Goal: Information Seeking & Learning: Learn about a topic

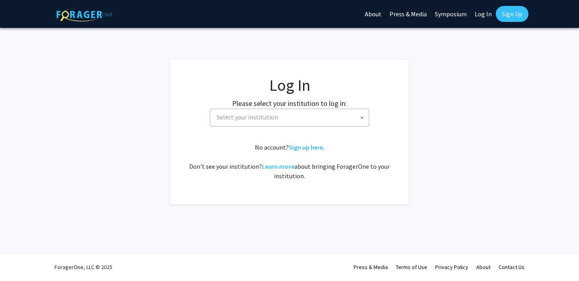
select select
click at [292, 122] on span "Select your institution" at bounding box center [290, 117] width 155 height 16
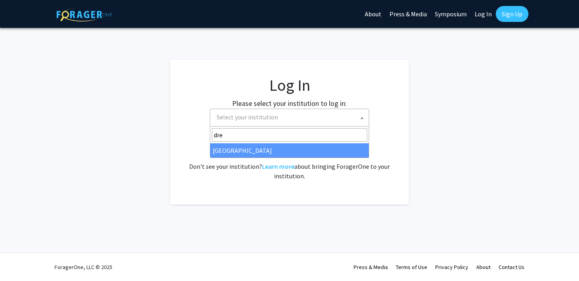
type input "dre"
select select "6"
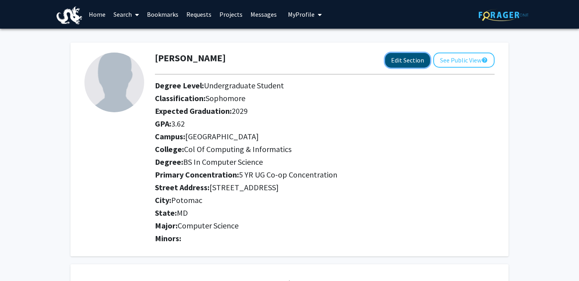
click at [401, 61] on button "Edit Section" at bounding box center [407, 60] width 45 height 15
select select "sophomore"
select select
select select "[GEOGRAPHIC_DATA]"
select select "Col of Computing & Informatics"
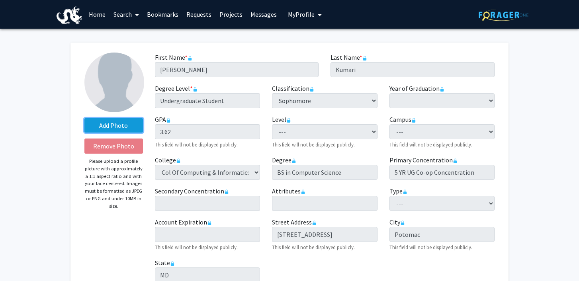
click at [125, 127] on label "Add Photo" at bounding box center [113, 125] width 59 height 14
click at [0, 0] on input "Add Photo" at bounding box center [0, 0] width 0 height 0
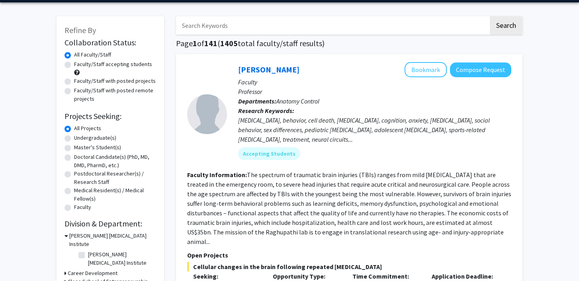
scroll to position [27, 0]
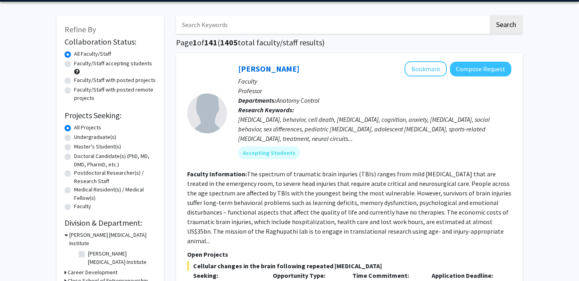
click at [74, 136] on label "Undergraduate(s)" at bounding box center [95, 137] width 42 height 8
click at [74, 136] on input "Undergraduate(s)" at bounding box center [76, 135] width 5 height 5
radio input "true"
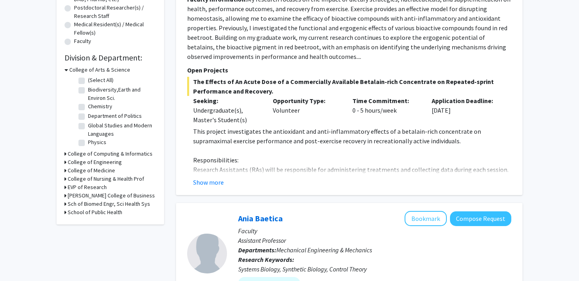
scroll to position [195, 0]
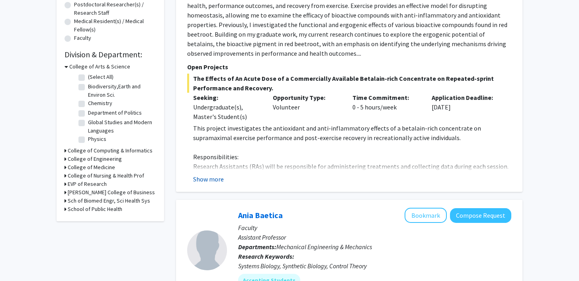
click at [210, 178] on button "Show more" at bounding box center [208, 179] width 31 height 10
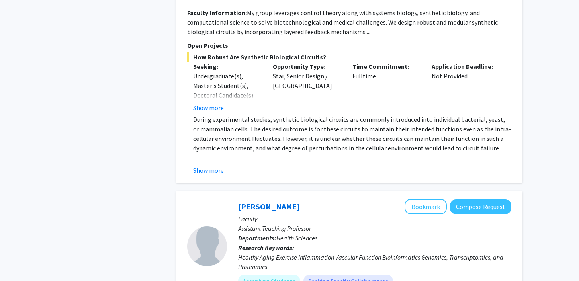
scroll to position [514, 0]
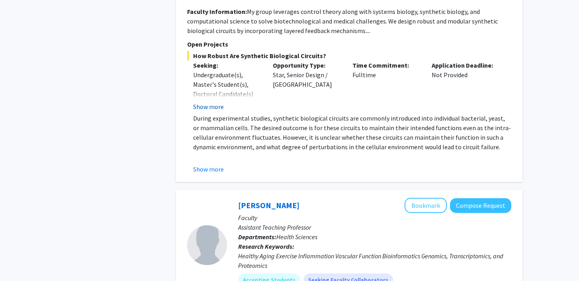
click at [212, 107] on button "Show more" at bounding box center [208, 107] width 31 height 10
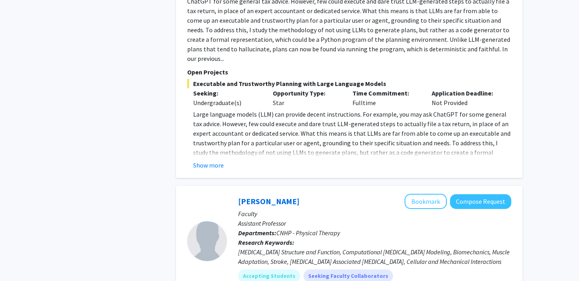
scroll to position [1290, 0]
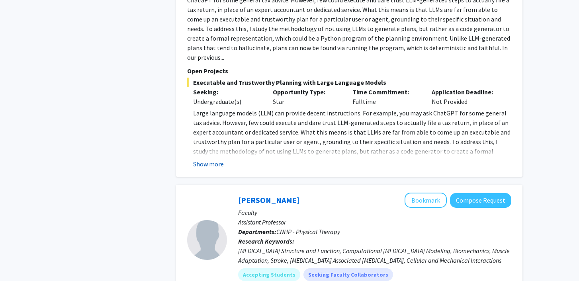
click at [217, 159] on button "Show more" at bounding box center [208, 164] width 31 height 10
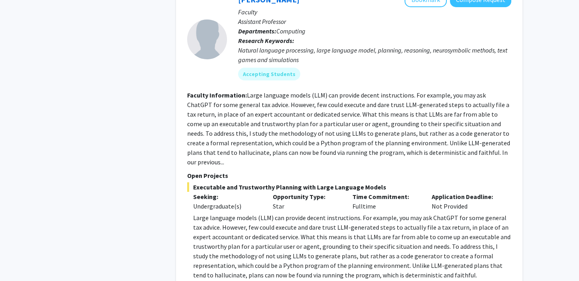
scroll to position [1078, 0]
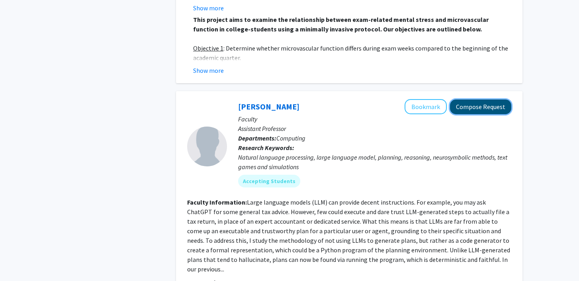
click at [477, 101] on button "Compose Request" at bounding box center [480, 107] width 61 height 15
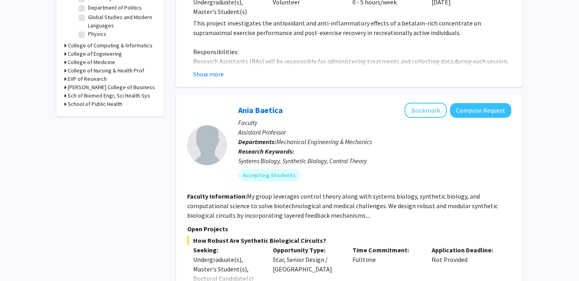
scroll to position [297, 0]
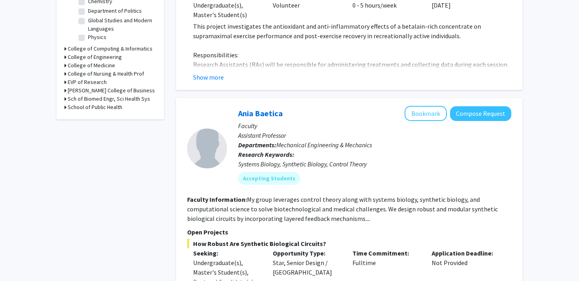
click at [102, 48] on h3 "College of Computing & Informatics" at bounding box center [110, 49] width 85 height 8
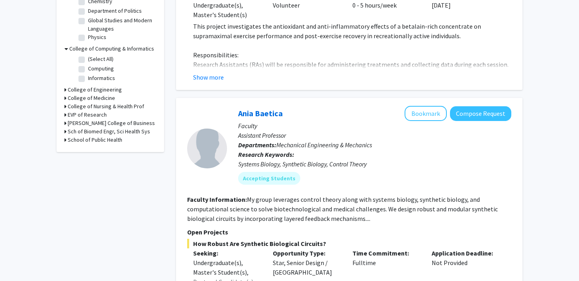
click at [88, 60] on label "(Select All)" at bounding box center [100, 59] width 25 height 8
click at [88, 60] on input "(Select All)" at bounding box center [90, 57] width 5 height 5
checkbox input "true"
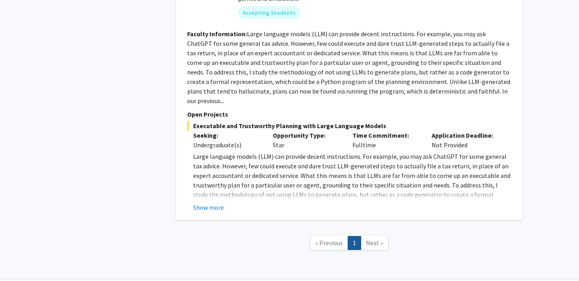
scroll to position [476, 0]
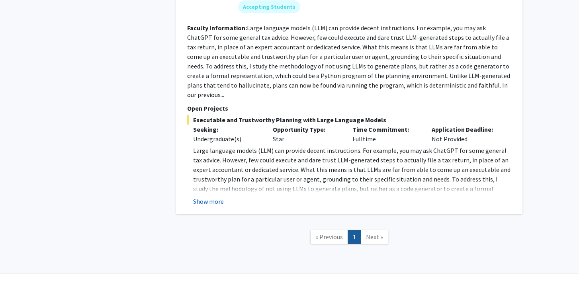
click at [210, 197] on button "Show more" at bounding box center [208, 202] width 31 height 10
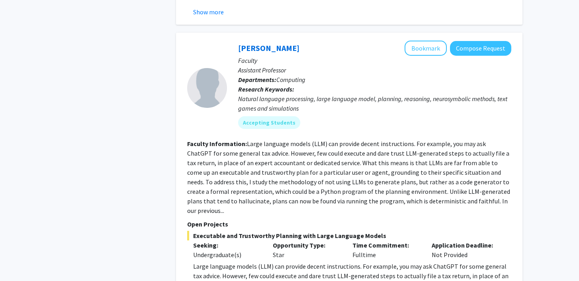
scroll to position [359, 0]
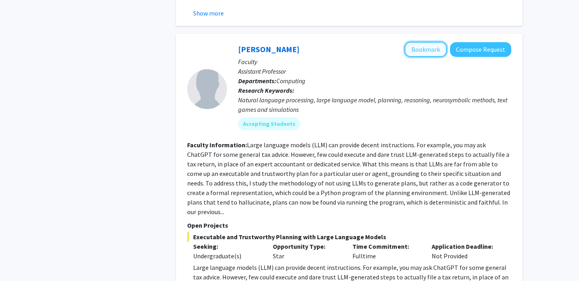
click at [429, 49] on button "Bookmark" at bounding box center [425, 49] width 42 height 15
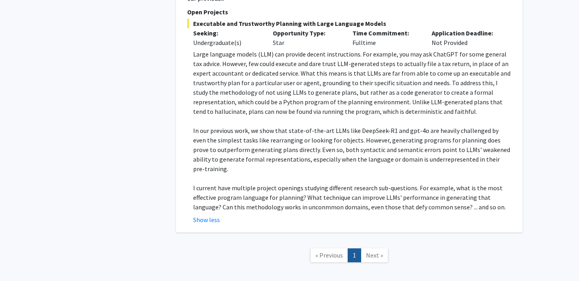
scroll to position [572, 0]
click at [373, 252] on span "Next »" at bounding box center [374, 256] width 17 height 8
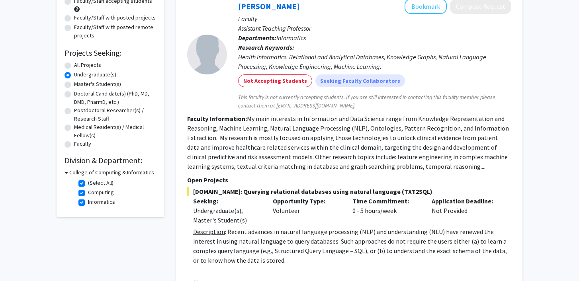
scroll to position [98, 0]
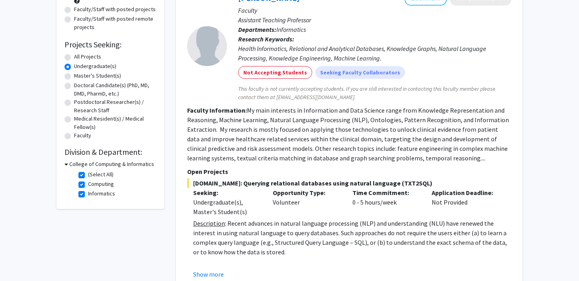
click at [88, 172] on label "(Select All)" at bounding box center [100, 174] width 25 height 8
click at [88, 172] on input "(Select All)" at bounding box center [90, 172] width 5 height 5
checkbox input "false"
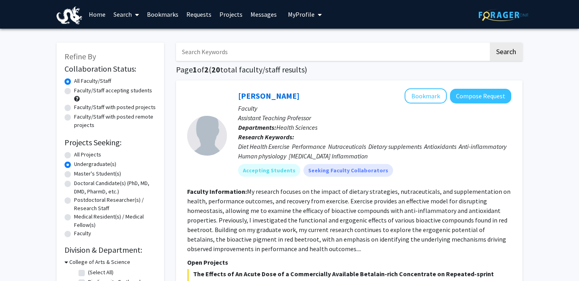
click at [170, 15] on link "Bookmarks" at bounding box center [162, 14] width 39 height 28
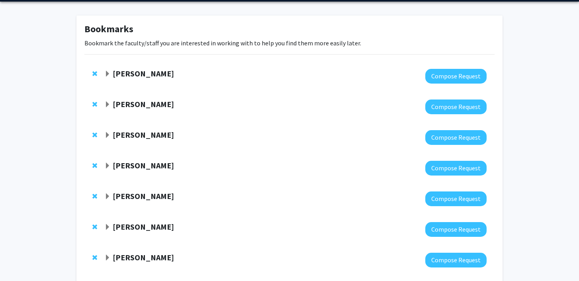
scroll to position [28, 0]
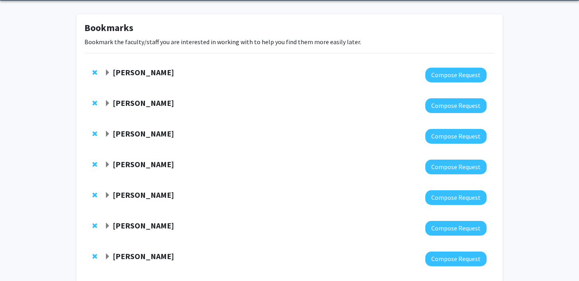
click at [107, 72] on span "Expand Colin Gordon Bookmark" at bounding box center [107, 73] width 6 height 6
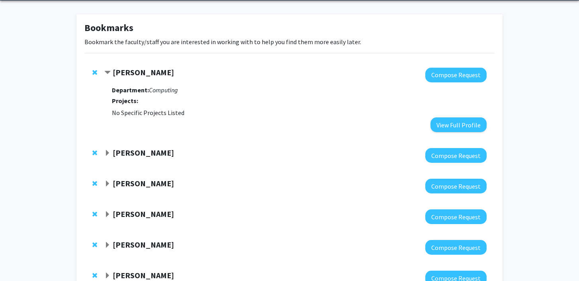
click at [106, 156] on span "Expand Aleksandra Sarcevic Bookmark" at bounding box center [107, 153] width 6 height 6
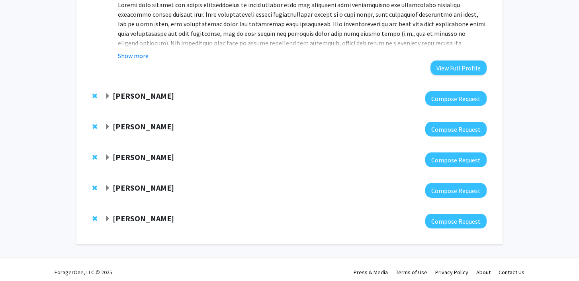
scroll to position [382, 0]
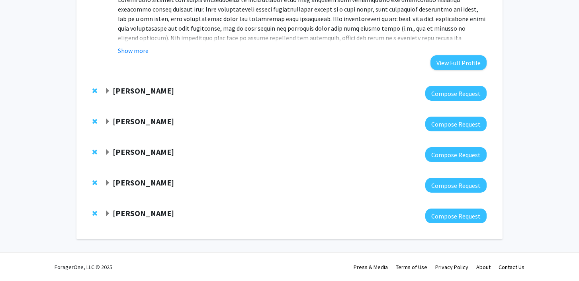
click at [105, 89] on span "Expand Shadi Rezapour Bookmark" at bounding box center [107, 91] width 6 height 6
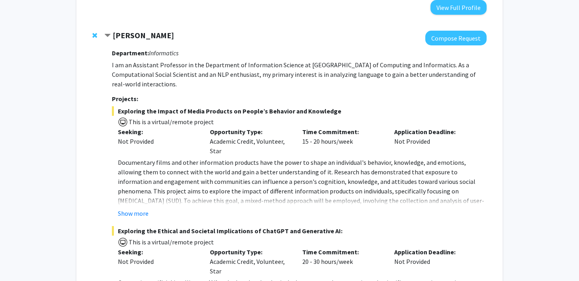
scroll to position [438, 0]
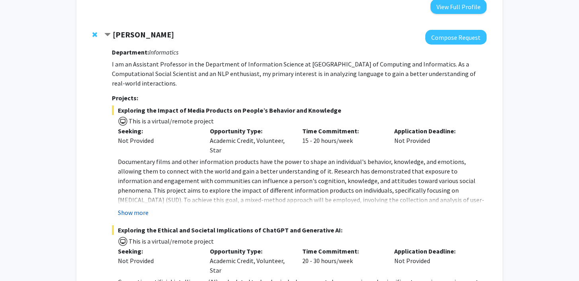
click at [135, 208] on button "Show more" at bounding box center [133, 213] width 31 height 10
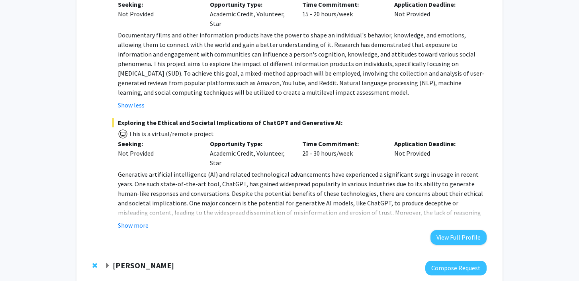
scroll to position [566, 0]
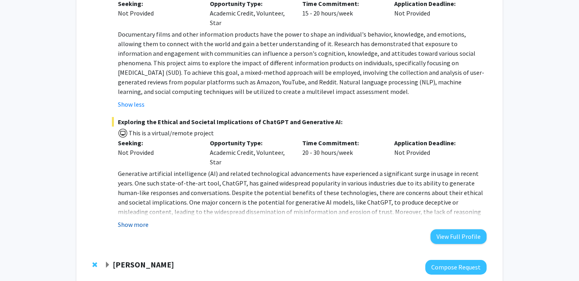
click at [135, 220] on button "Show more" at bounding box center [133, 225] width 31 height 10
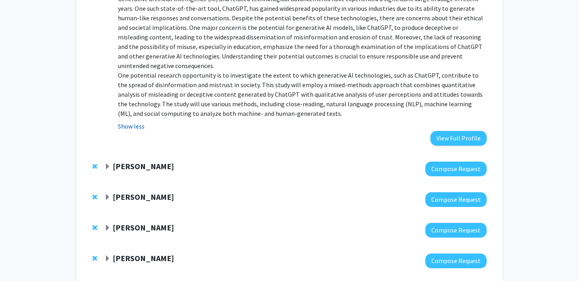
scroll to position [743, 0]
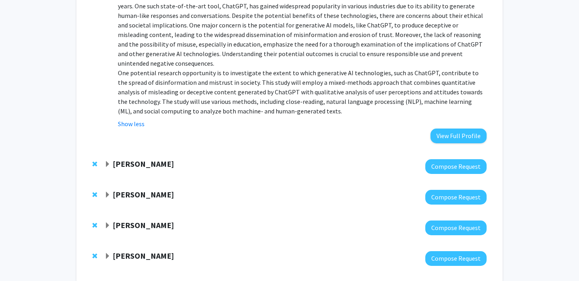
click at [131, 159] on strong "[PERSON_NAME]" at bounding box center [143, 164] width 61 height 10
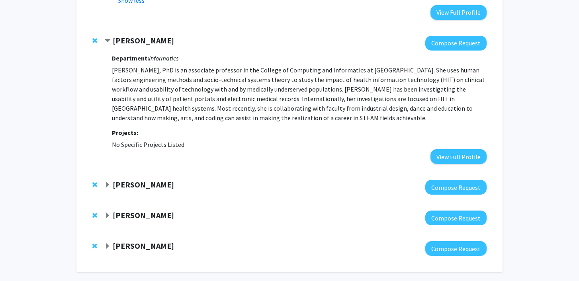
scroll to position [869, 0]
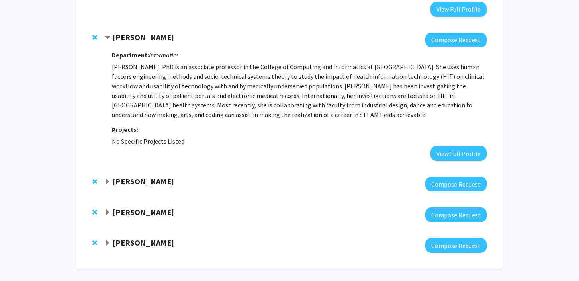
click at [137, 176] on strong "[PERSON_NAME]" at bounding box center [143, 181] width 61 height 10
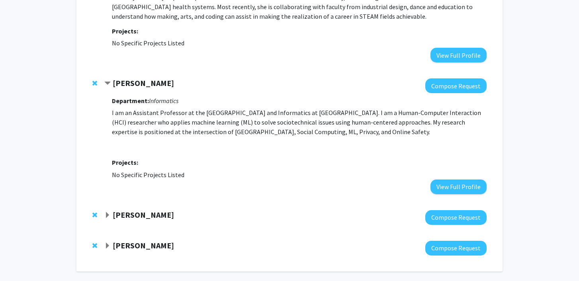
scroll to position [981, 0]
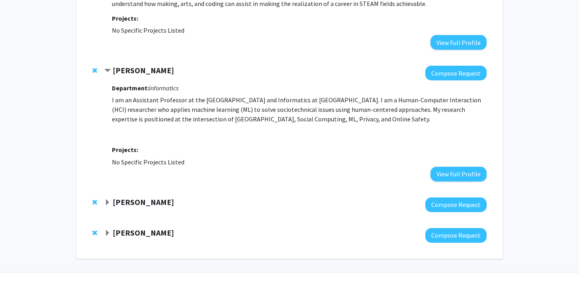
click at [131, 197] on strong "[PERSON_NAME]" at bounding box center [143, 202] width 61 height 10
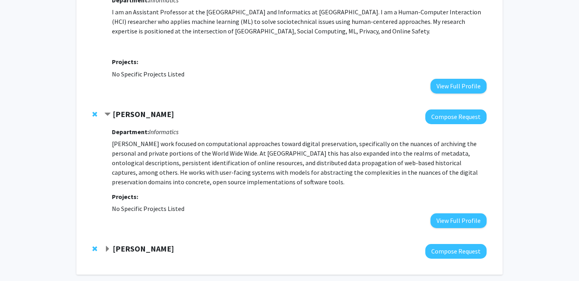
scroll to position [1085, 0]
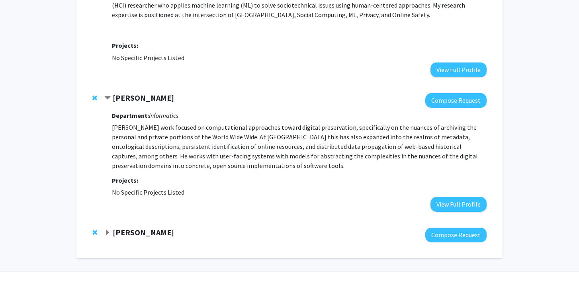
click at [133, 227] on strong "[PERSON_NAME]" at bounding box center [143, 232] width 61 height 10
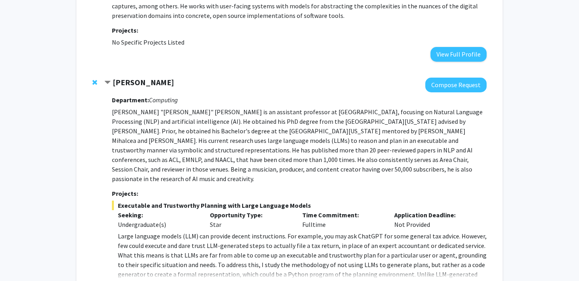
scroll to position [1290, 0]
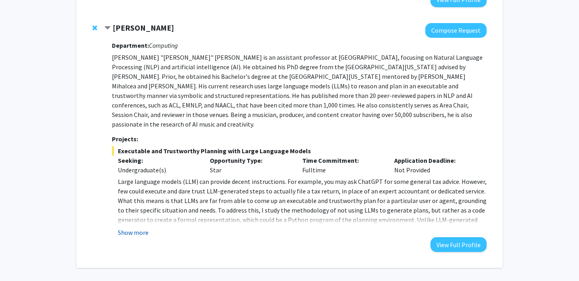
click at [133, 228] on button "Show more" at bounding box center [133, 233] width 31 height 10
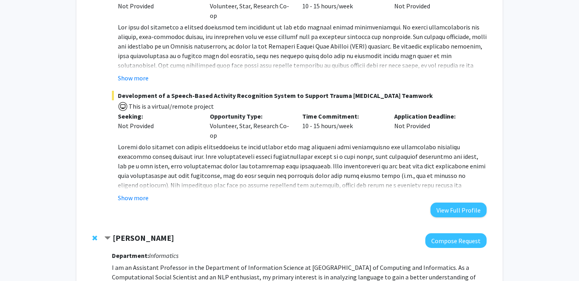
scroll to position [0, 0]
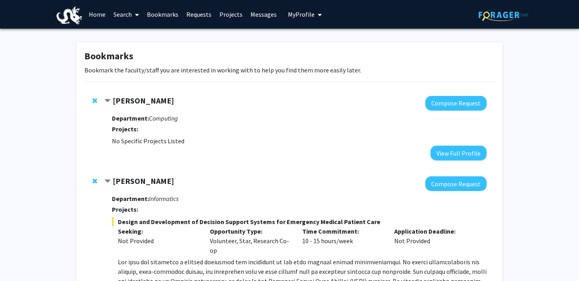
click at [126, 15] on link "Search" at bounding box center [125, 14] width 33 height 28
click at [125, 35] on span "Faculty/Staff" at bounding box center [138, 37] width 59 height 16
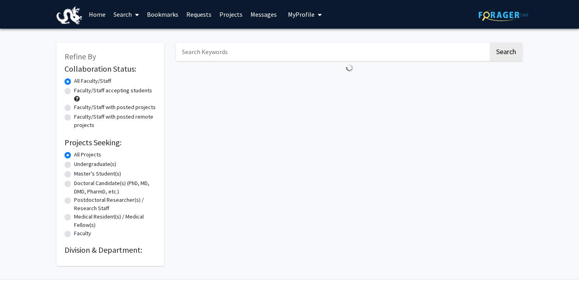
click at [119, 15] on link "Search" at bounding box center [125, 14] width 33 height 28
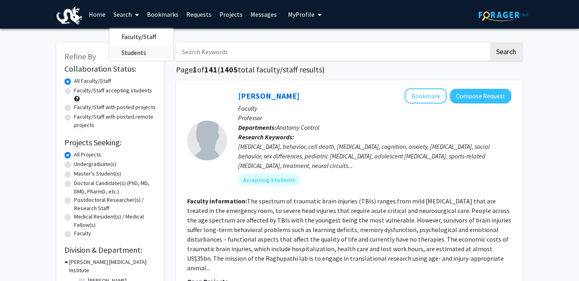
click at [128, 55] on span "Students" at bounding box center [133, 53] width 49 height 16
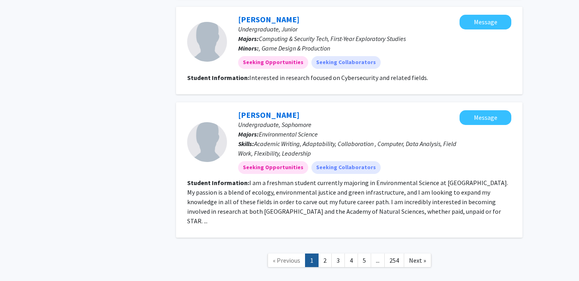
scroll to position [1309, 0]
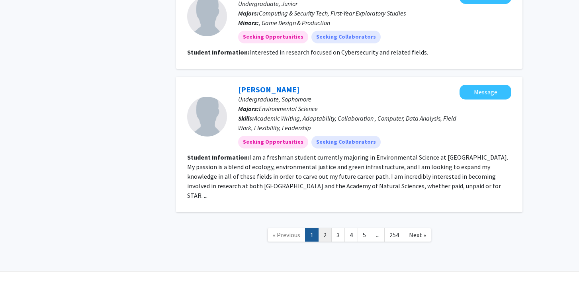
click at [328, 228] on link "2" at bounding box center [325, 235] width 14 height 14
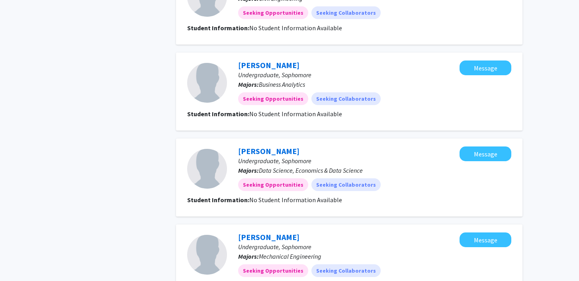
scroll to position [1055, 0]
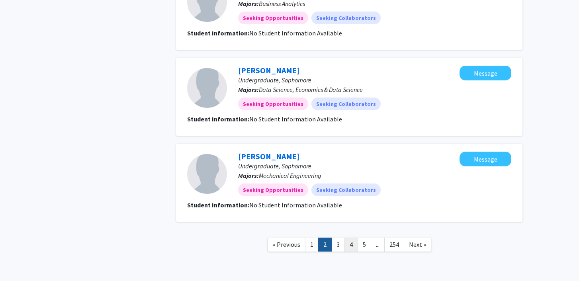
click at [348, 238] on link "4" at bounding box center [351, 245] width 14 height 14
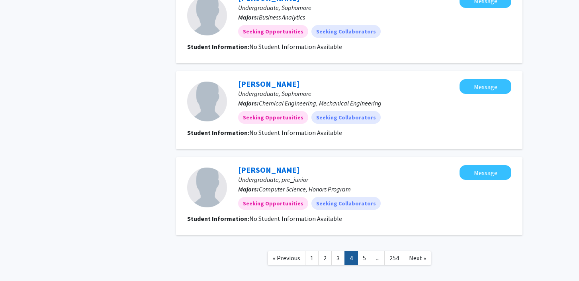
scroll to position [816, 0]
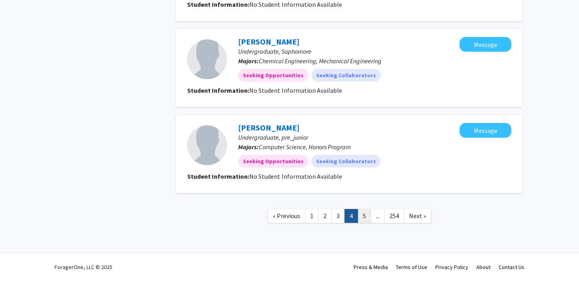
click at [363, 221] on link "5" at bounding box center [365, 216] width 14 height 14
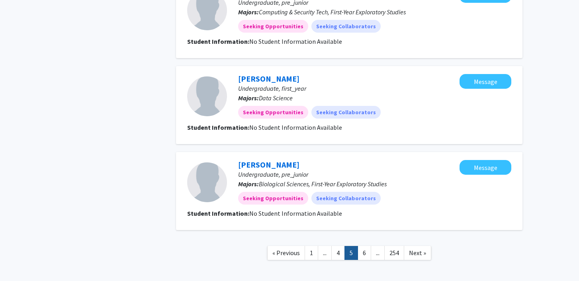
scroll to position [749, 0]
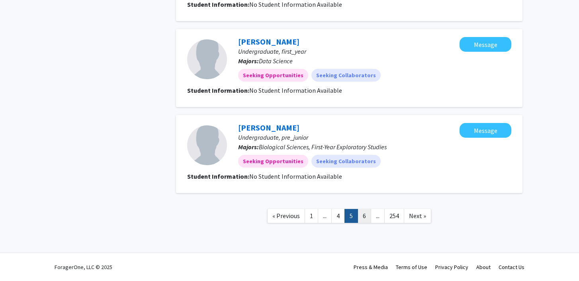
click at [364, 218] on link "6" at bounding box center [365, 216] width 14 height 14
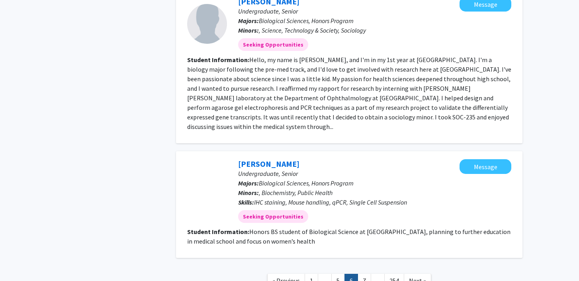
scroll to position [1090, 0]
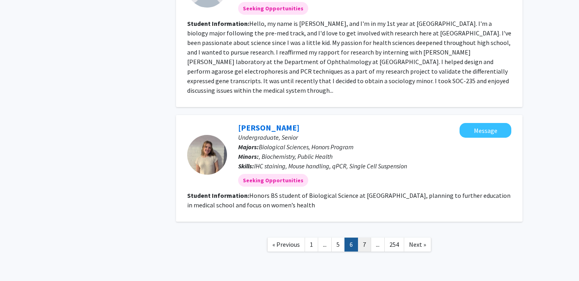
click at [364, 238] on link "7" at bounding box center [365, 245] width 14 height 14
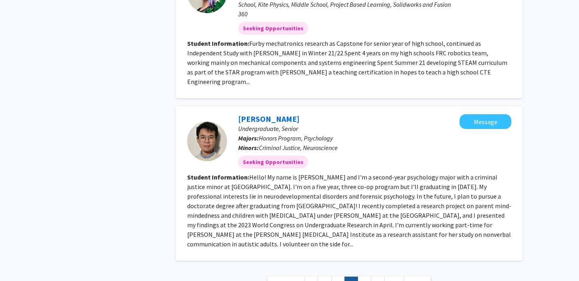
scroll to position [1169, 0]
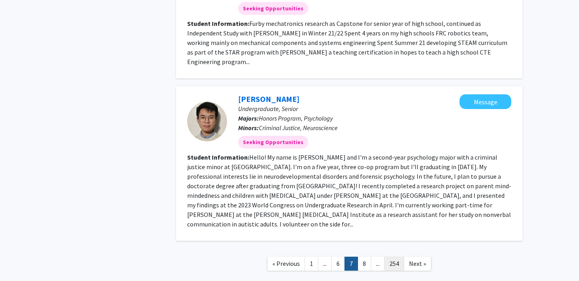
click at [392, 257] on link "254" at bounding box center [394, 264] width 20 height 14
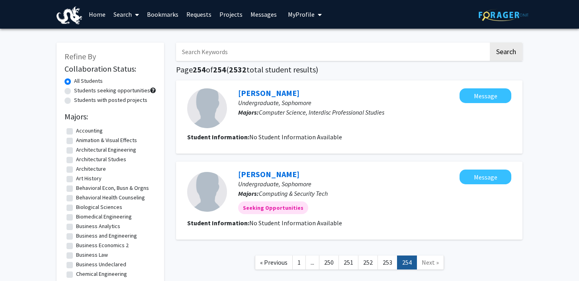
click at [126, 13] on link "Search" at bounding box center [125, 14] width 33 height 28
click at [132, 32] on span "Faculty/Staff" at bounding box center [138, 37] width 59 height 16
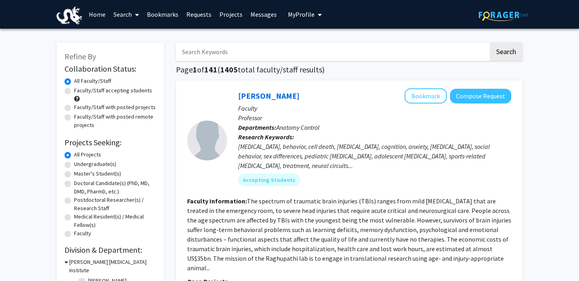
click at [74, 91] on label "Faculty/Staff accepting students" at bounding box center [113, 90] width 78 height 8
click at [74, 91] on input "Faculty/Staff accepting students" at bounding box center [76, 88] width 5 height 5
radio input "true"
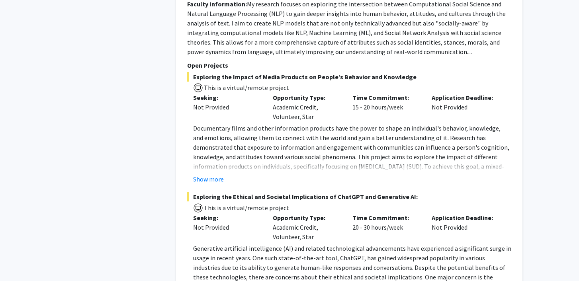
scroll to position [1490, 0]
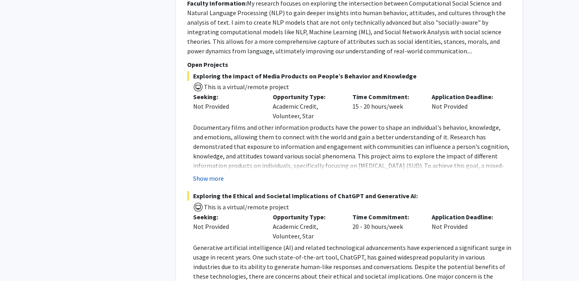
click at [209, 174] on button "Show more" at bounding box center [208, 179] width 31 height 10
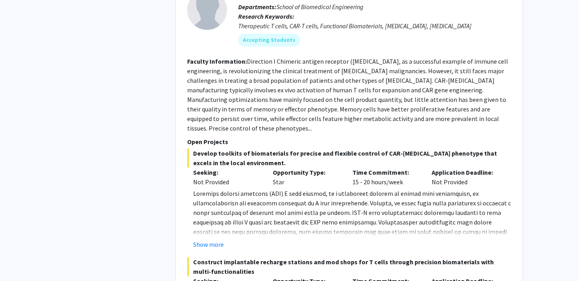
scroll to position [3443, 0]
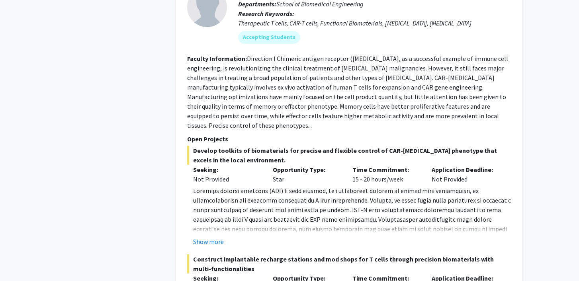
drag, startPoint x: 283, startPoint y: 102, endPoint x: 273, endPoint y: 101, distance: 10.0
click at [273, 165] on div "Opportunity Type: Star" at bounding box center [307, 174] width 80 height 19
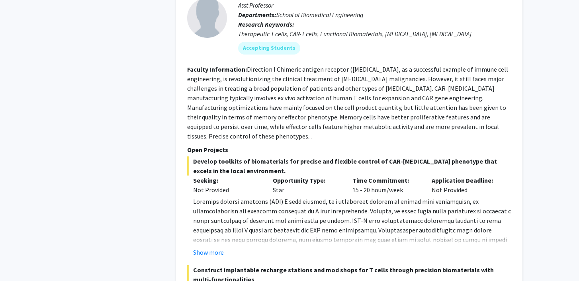
scroll to position [3432, 0]
click at [379, 156] on span "Develop toolkits of biomaterials for precise and flexible control of CAR-[MEDIC…" at bounding box center [349, 165] width 324 height 19
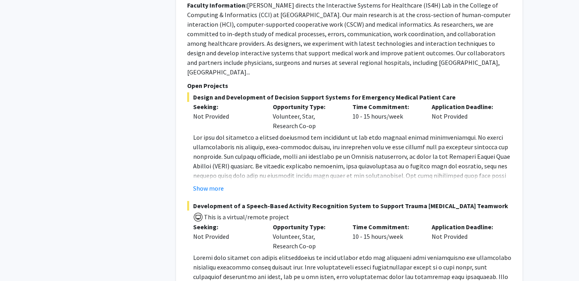
scroll to position [0, 0]
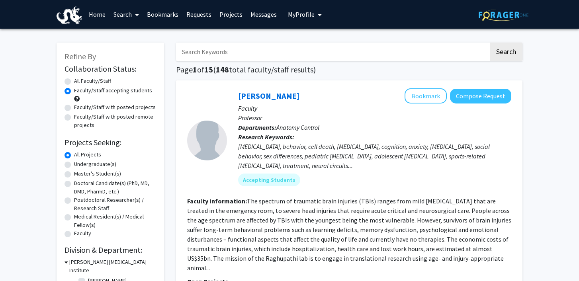
click at [101, 15] on link "Home" at bounding box center [97, 14] width 25 height 28
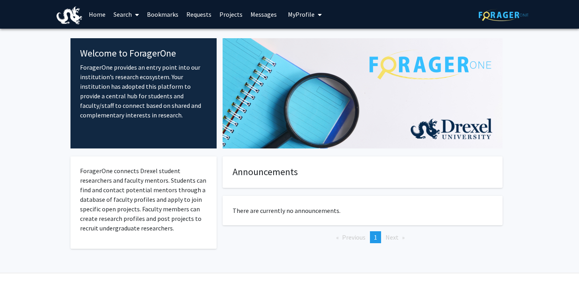
click at [164, 17] on link "Bookmarks" at bounding box center [162, 14] width 39 height 28
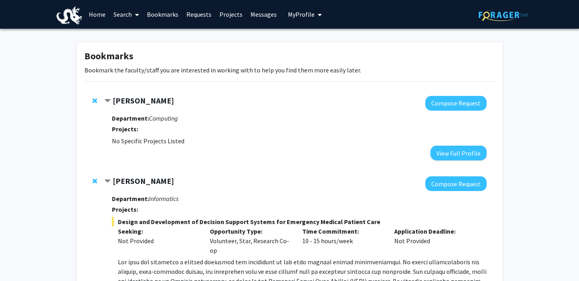
click at [208, 14] on link "Requests" at bounding box center [198, 14] width 33 height 28
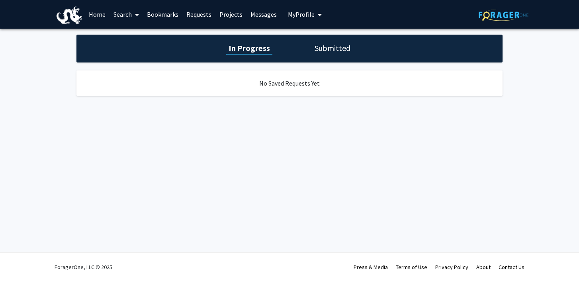
click at [223, 17] on link "Projects" at bounding box center [230, 14] width 31 height 28
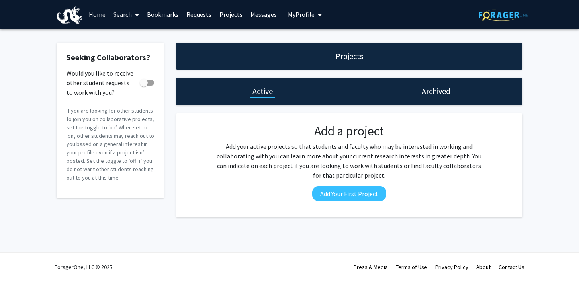
click at [261, 13] on link "Messages" at bounding box center [263, 14] width 34 height 28
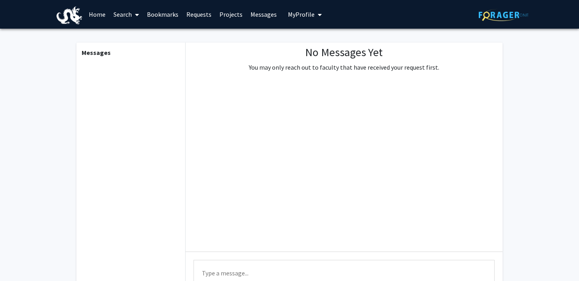
click at [290, 12] on span "My Profile" at bounding box center [301, 14] width 27 height 8
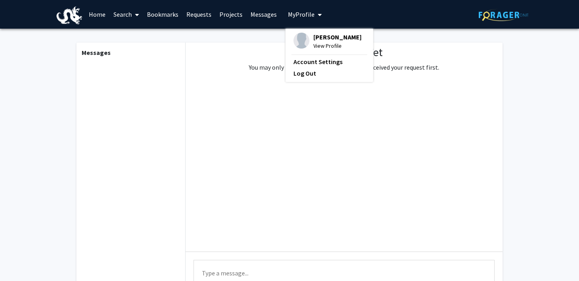
click at [237, 136] on div "No Messages Yet You may only reach out to faculty that have received your reque…" at bounding box center [344, 147] width 317 height 209
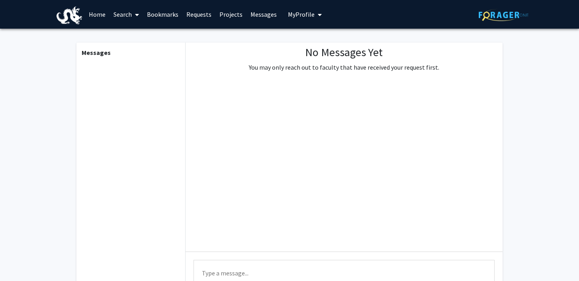
click at [303, 14] on span "My Profile" at bounding box center [301, 14] width 27 height 8
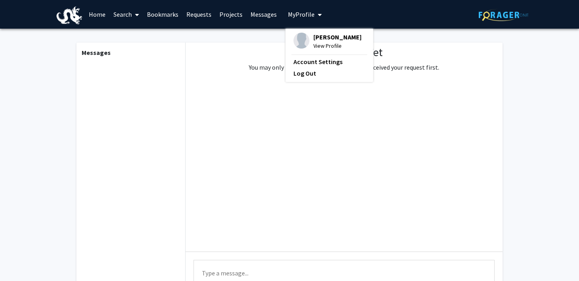
click at [253, 63] on p "You may only reach out to faculty that have received your request first." at bounding box center [344, 68] width 190 height 10
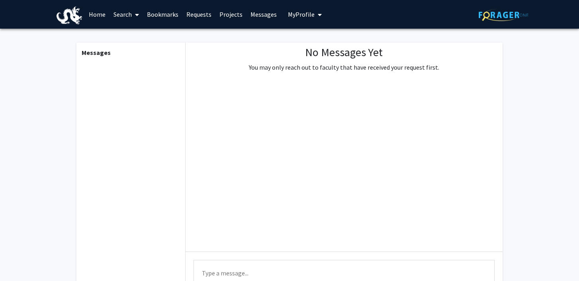
click at [100, 15] on link "Home" at bounding box center [97, 14] width 25 height 28
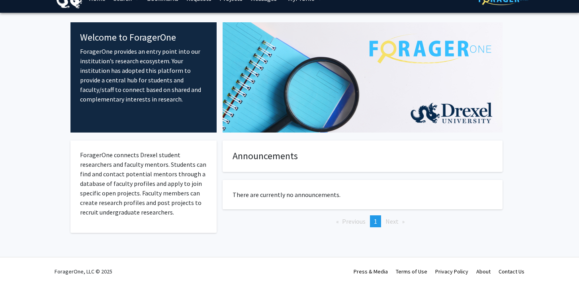
scroll to position [20, 0]
